Goal: Task Accomplishment & Management: Use online tool/utility

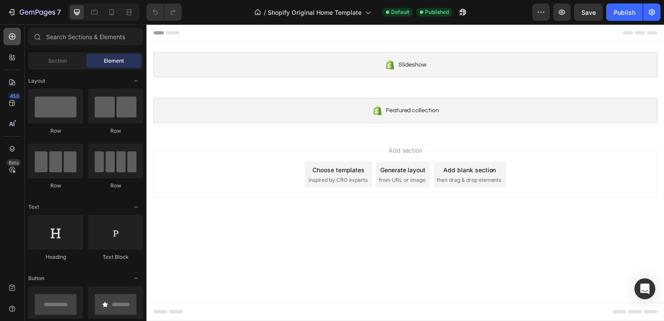
click at [7, 41] on div at bounding box center [11, 36] width 17 height 17
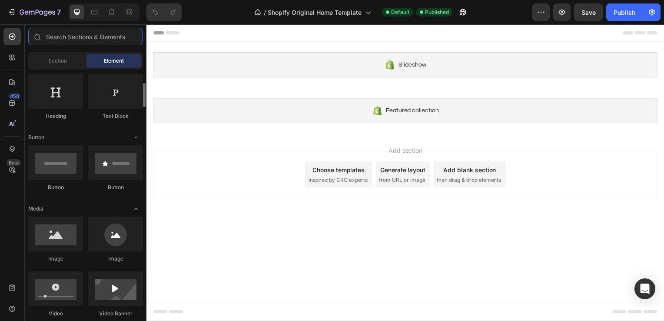
scroll to position [141, 0]
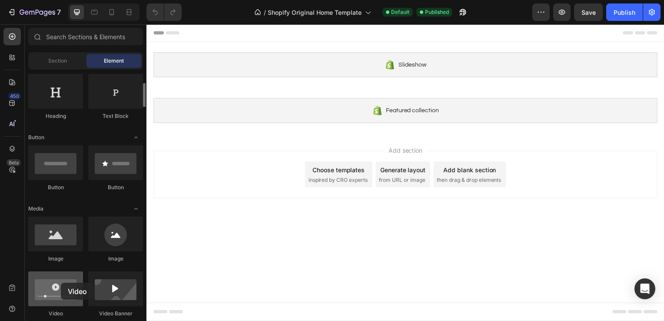
click at [61, 283] on div at bounding box center [55, 288] width 55 height 35
click at [54, 292] on div at bounding box center [55, 288] width 55 height 35
click at [346, 169] on div "Choose templates" at bounding box center [340, 170] width 53 height 9
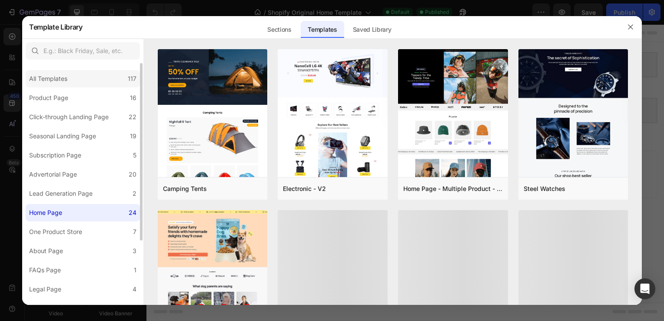
click at [53, 77] on div "All Templates" at bounding box center [48, 78] width 38 height 10
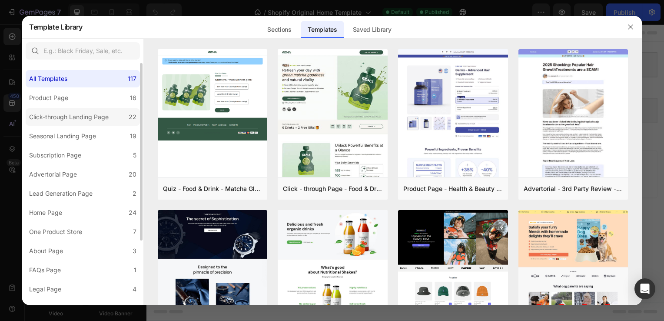
click at [57, 113] on div "Click-through Landing Page" at bounding box center [69, 117] width 80 height 10
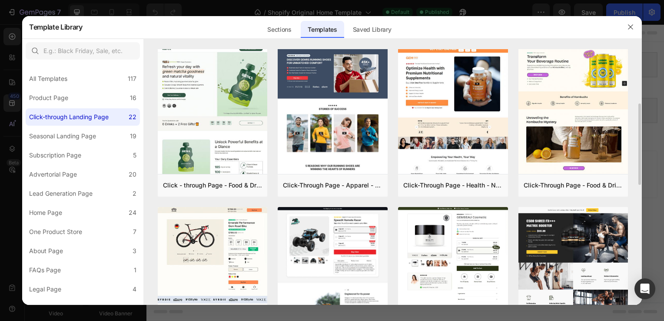
scroll to position [177, 0]
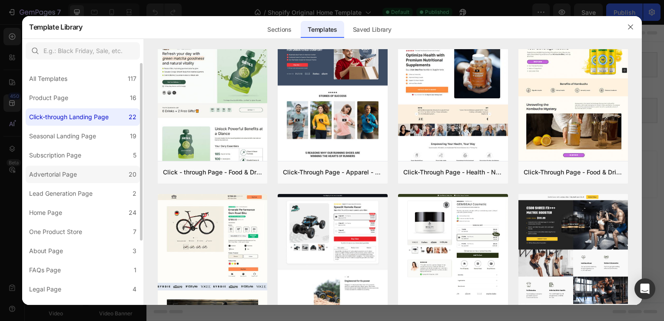
click at [63, 170] on div "Advertorial Page" at bounding box center [53, 174] width 48 height 10
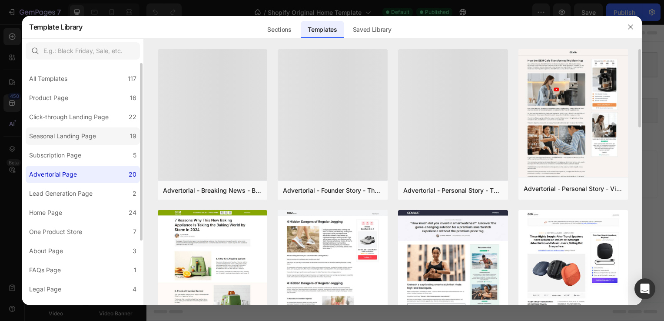
click at [78, 158] on div "Subscription Page" at bounding box center [55, 155] width 52 height 10
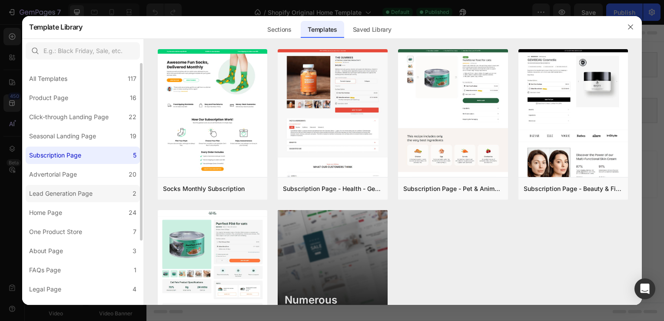
click at [47, 194] on div "Lead Generation Page" at bounding box center [60, 193] width 63 height 10
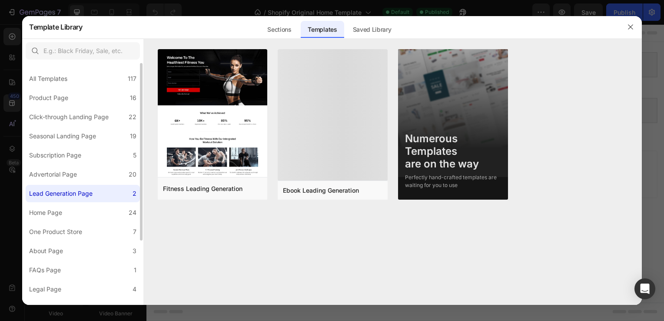
click at [47, 194] on div "Lead Generation Page" at bounding box center [60, 193] width 63 height 10
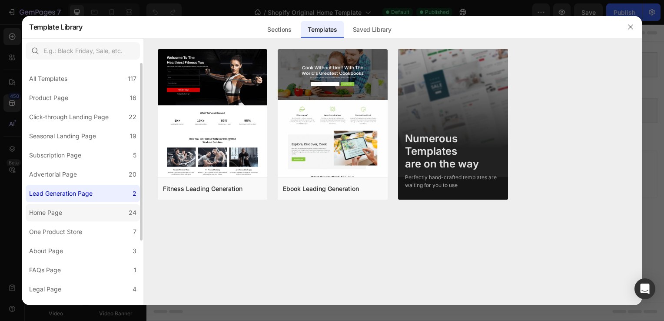
click at [79, 210] on label "Home Page 24" at bounding box center [83, 212] width 114 height 17
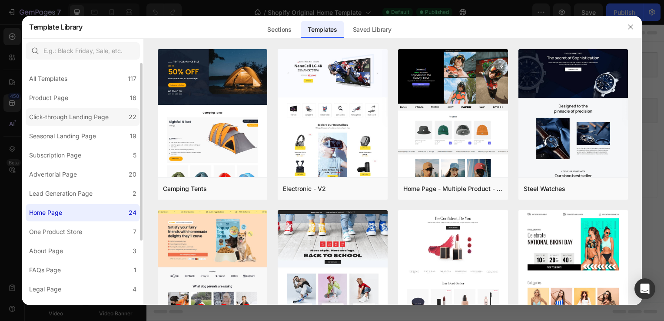
click at [61, 110] on label "Click-through Landing Page 22" at bounding box center [83, 116] width 114 height 17
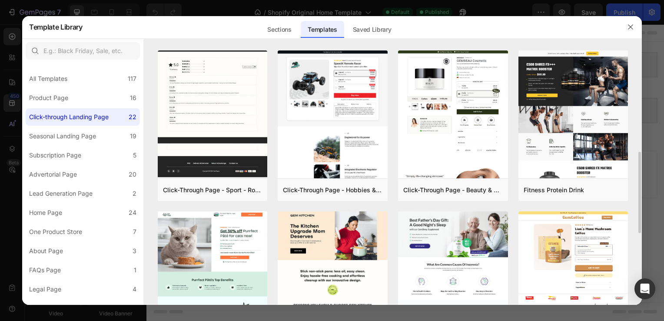
scroll to position [321, 0]
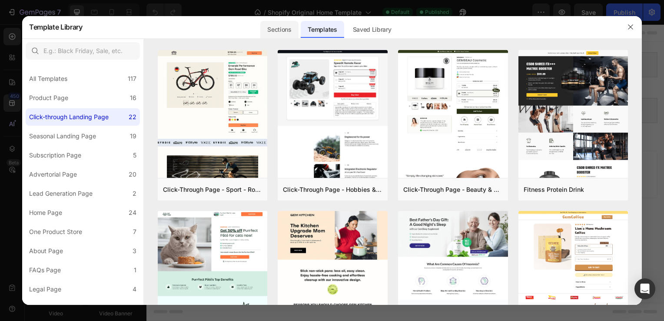
click at [268, 28] on div "Sections" at bounding box center [279, 29] width 38 height 17
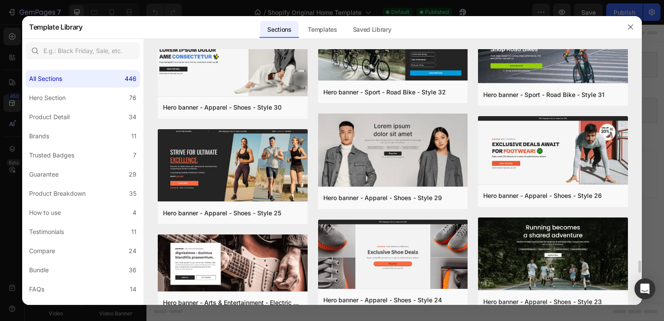
scroll to position [4967, 0]
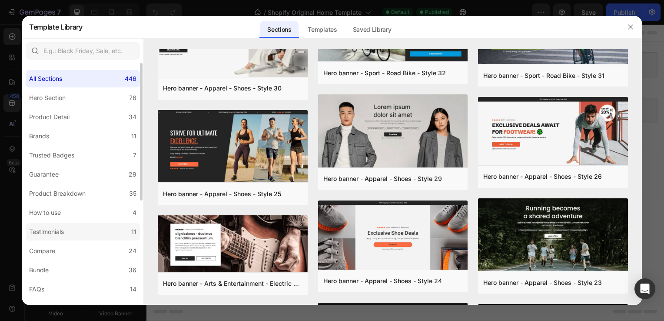
click at [74, 233] on label "Testimonials 11" at bounding box center [83, 231] width 114 height 17
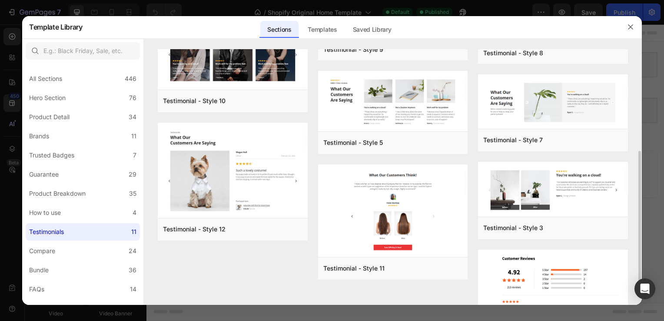
scroll to position [150, 0]
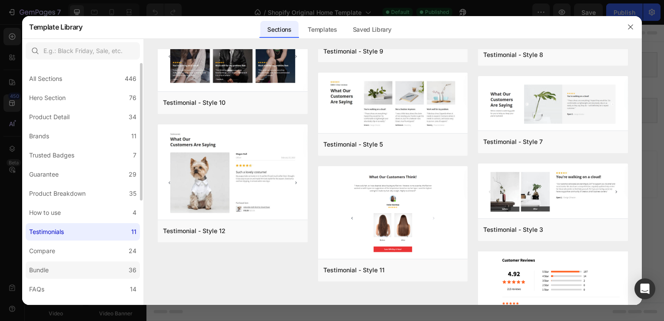
click at [88, 277] on label "Bundle 36" at bounding box center [83, 269] width 114 height 17
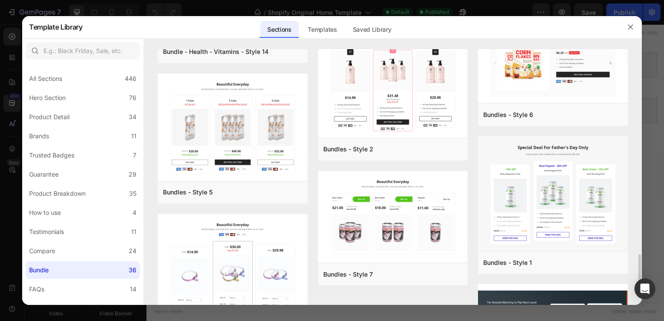
scroll to position [1580, 0]
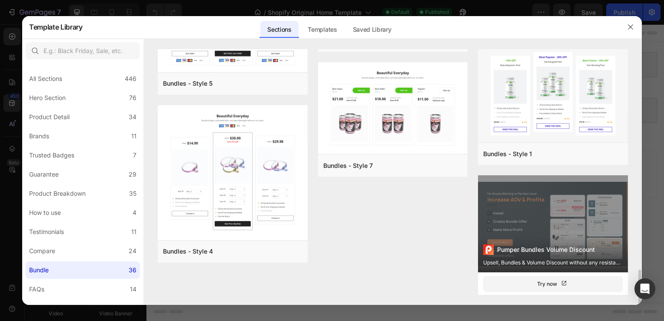
click at [532, 258] on div "Upsell, Bundles & Volume Discount without any resistance." at bounding box center [553, 262] width 140 height 9
click at [529, 280] on button "Try now" at bounding box center [553, 284] width 140 height 16
